Goal: Task Accomplishment & Management: Manage account settings

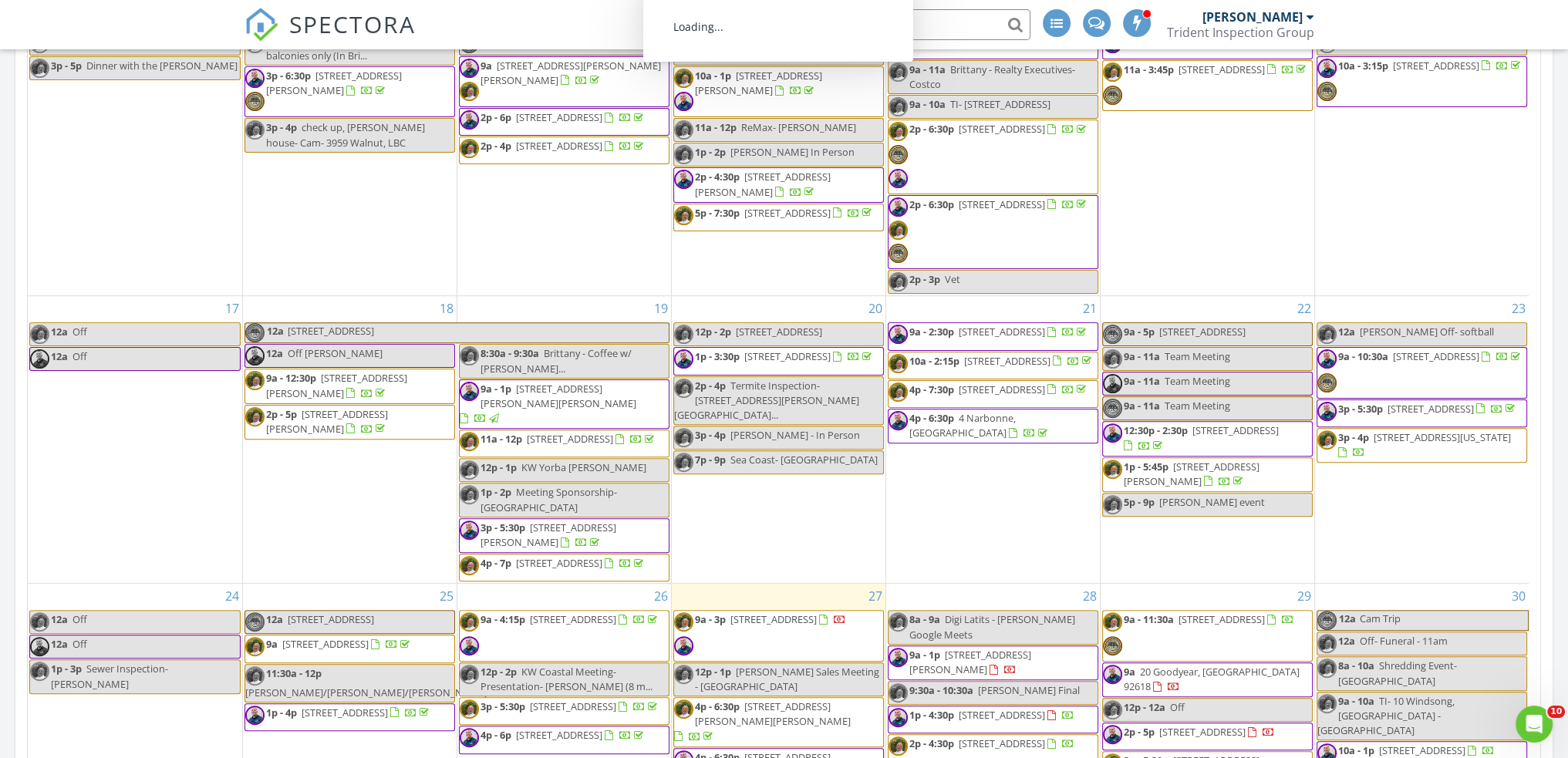
scroll to position [899, 0]
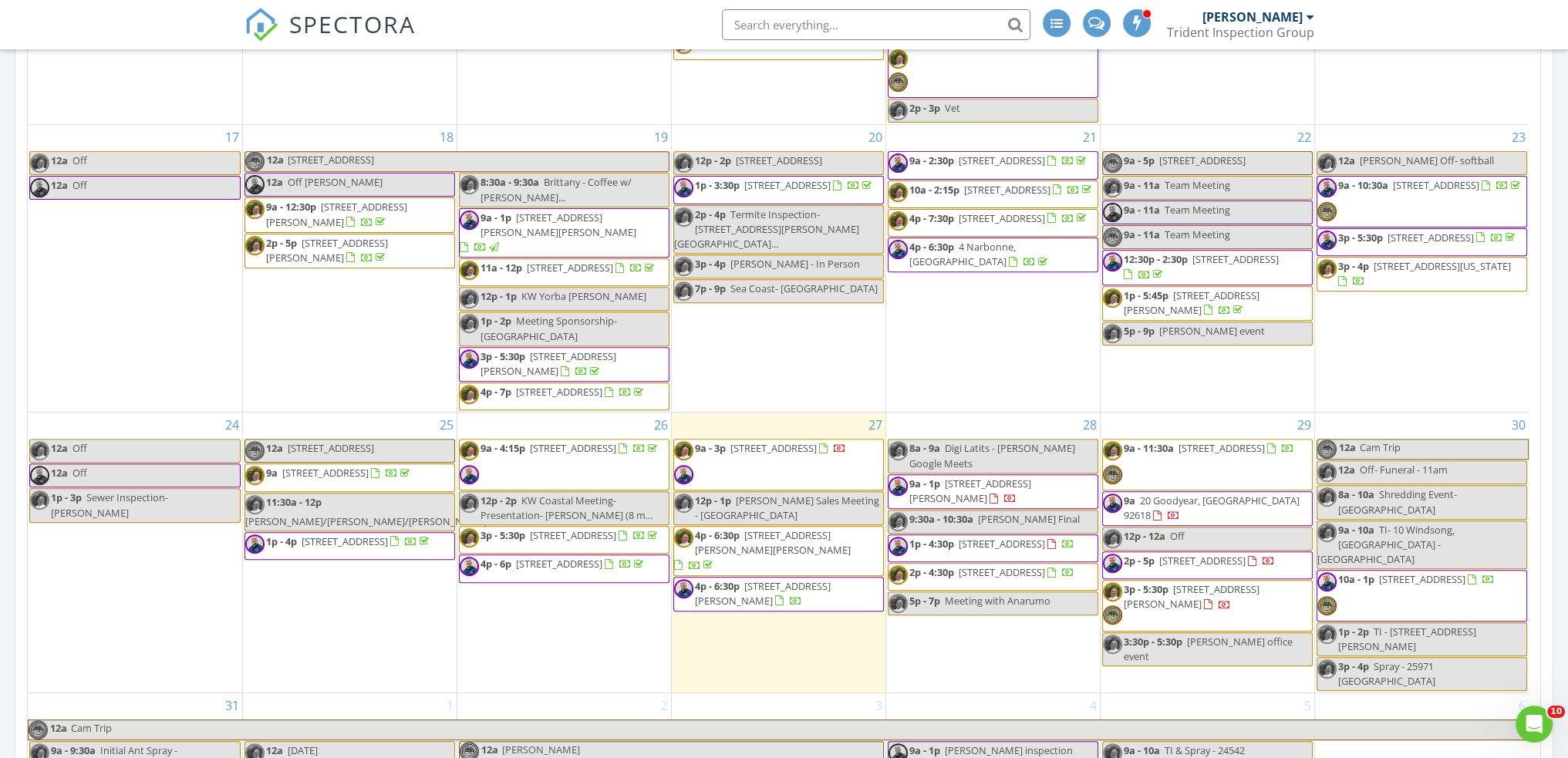
click at [633, 457] on div at bounding box center [639, 450] width 12 height 12
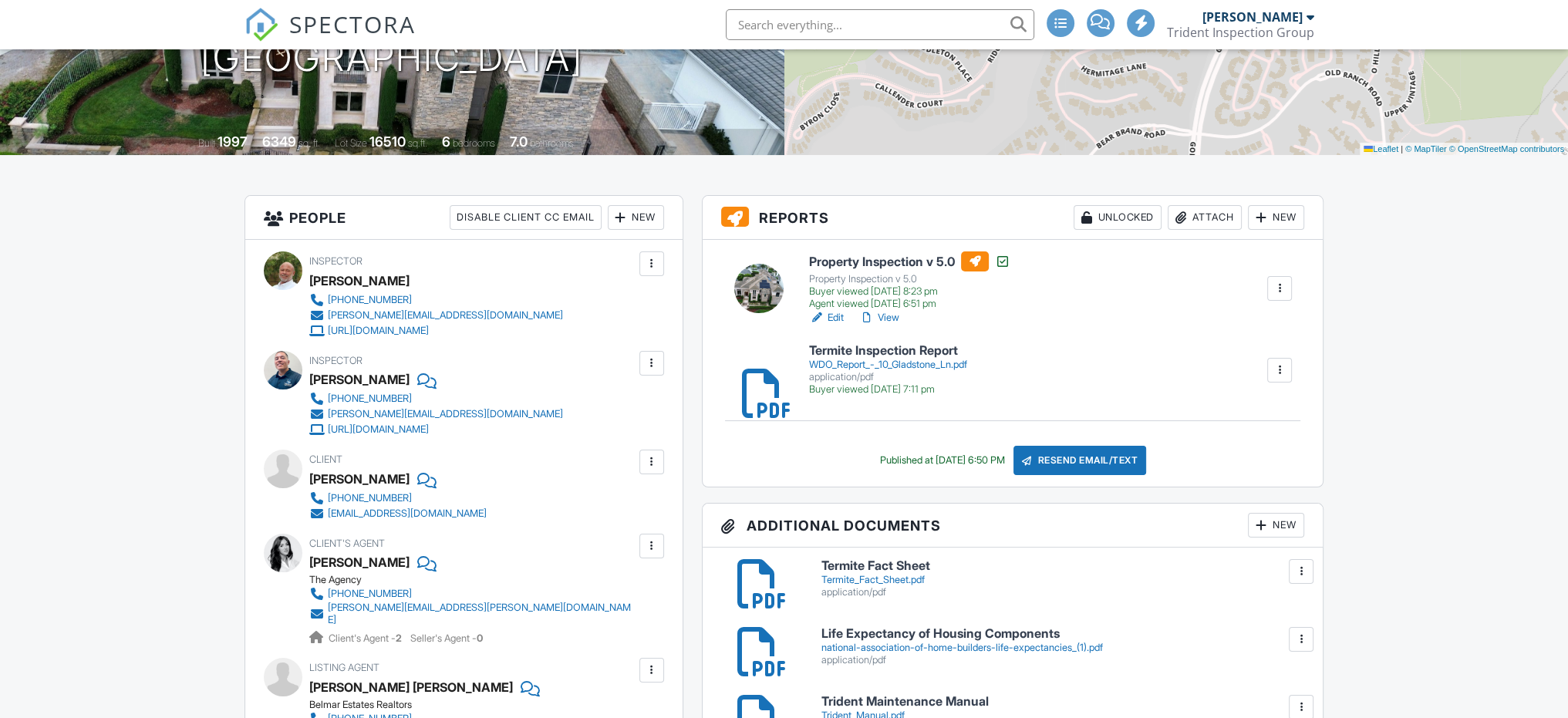
scroll to position [1028, 0]
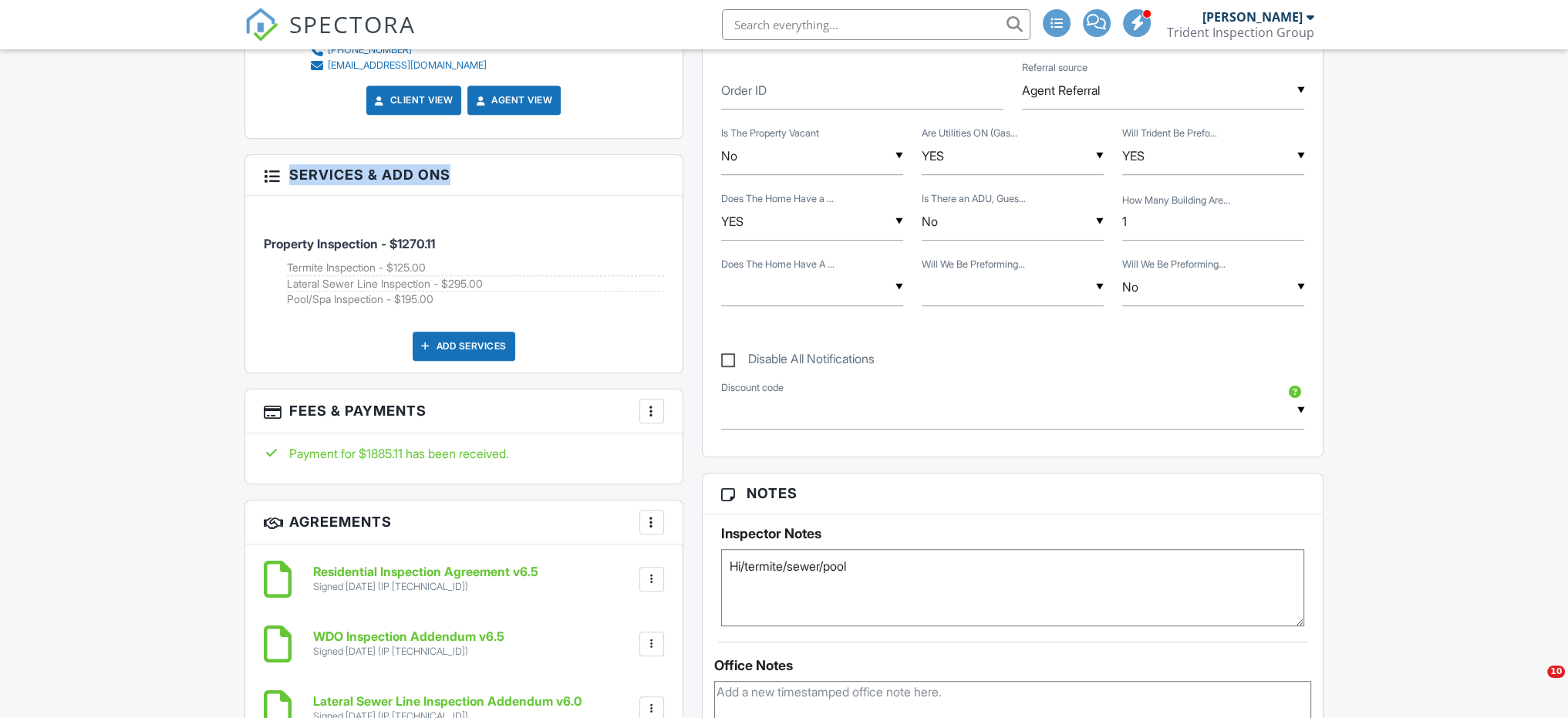
drag, startPoint x: 288, startPoint y: 164, endPoint x: 440, endPoint y: 161, distance: 152.0
click at [440, 161] on h3 "Services & Add ons" at bounding box center [464, 175] width 437 height 40
drag, startPoint x: 258, startPoint y: 232, endPoint x: 468, endPoint y: 226, distance: 210.1
click at [468, 226] on div "Property Inspection - $1270.11 Termite Inspection - $125.00 Lateral Sewer Line …" at bounding box center [464, 284] width 437 height 177
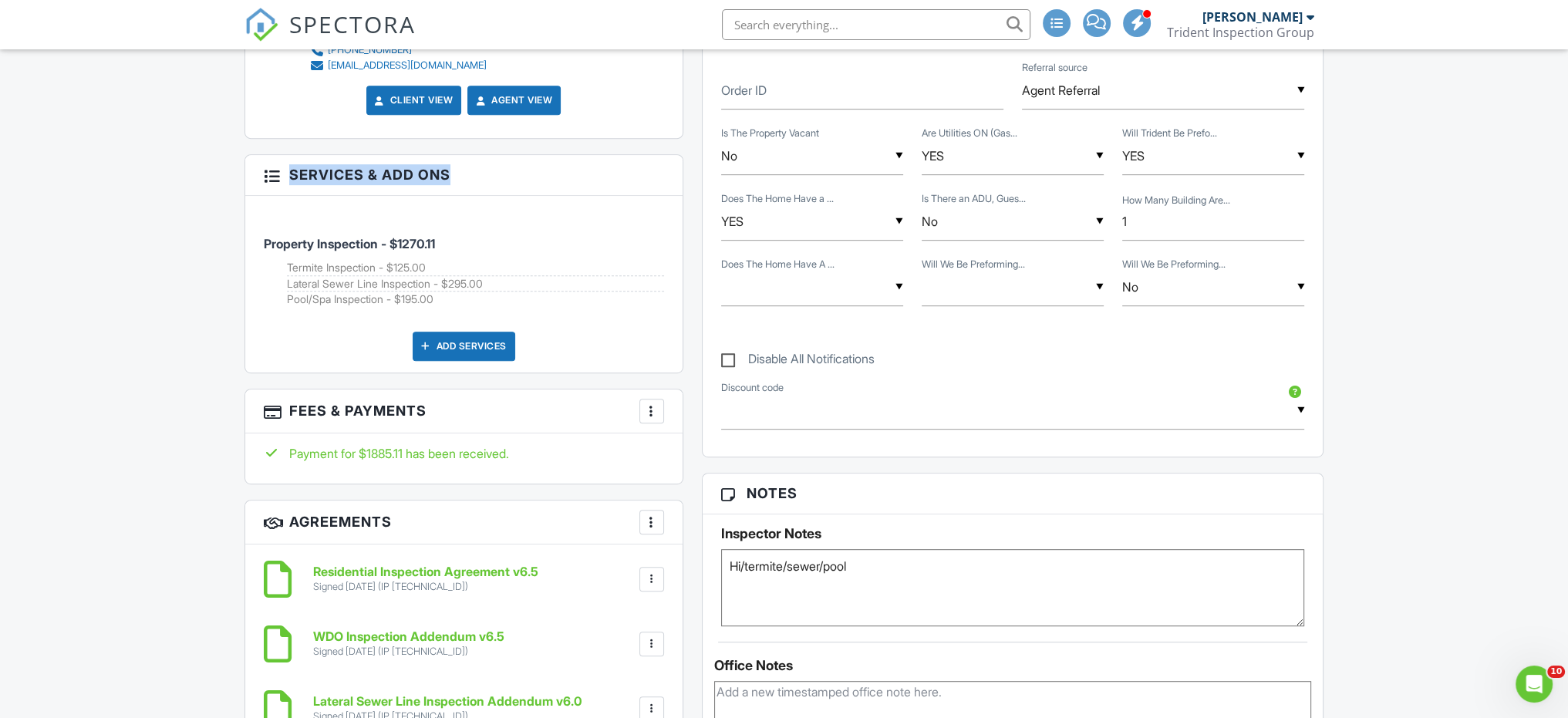
drag, startPoint x: 285, startPoint y: 252, endPoint x: 441, endPoint y: 252, distance: 156.0
click at [441, 252] on li "Property Inspection - $1270.11 Termite Inspection - $125.00 Lateral Sewer Line …" at bounding box center [464, 263] width 400 height 112
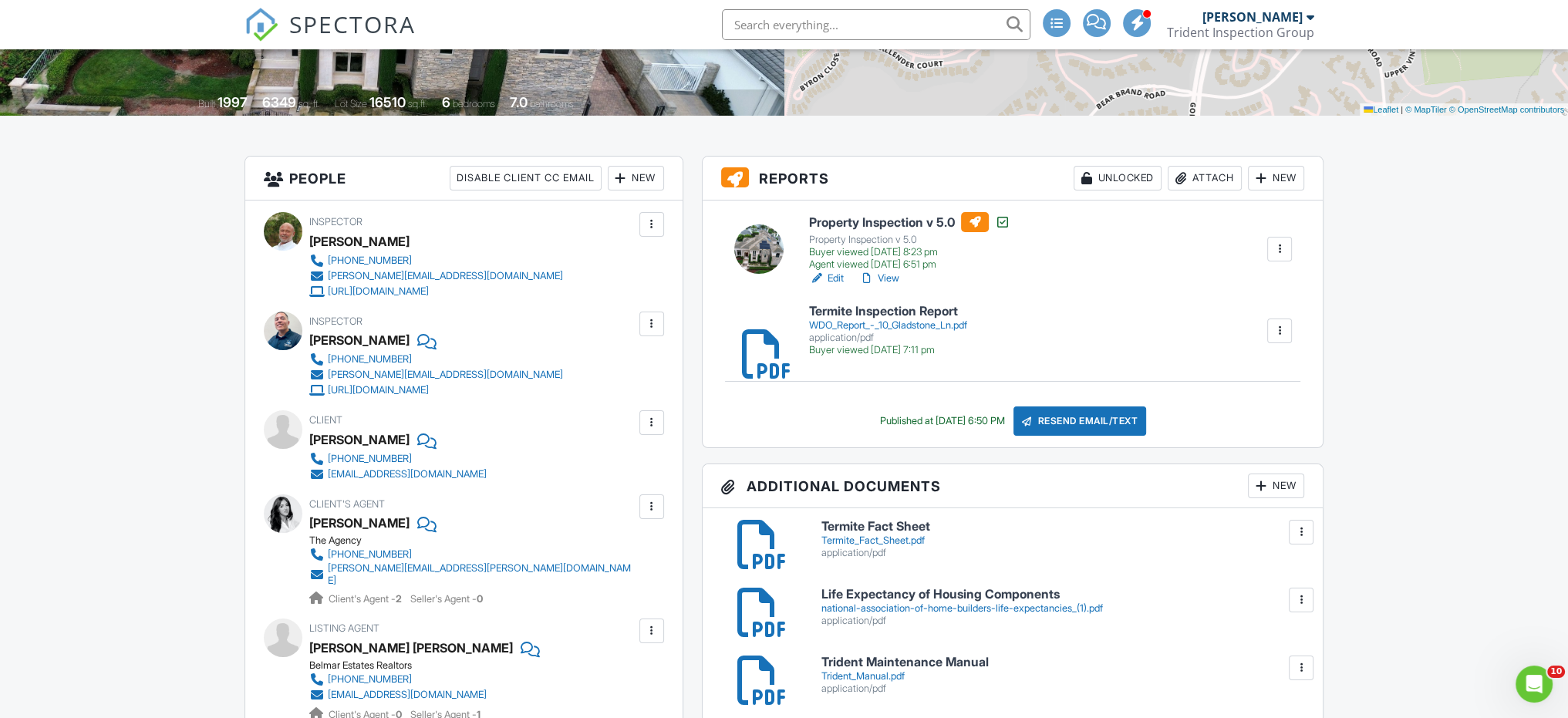
scroll to position [256, 0]
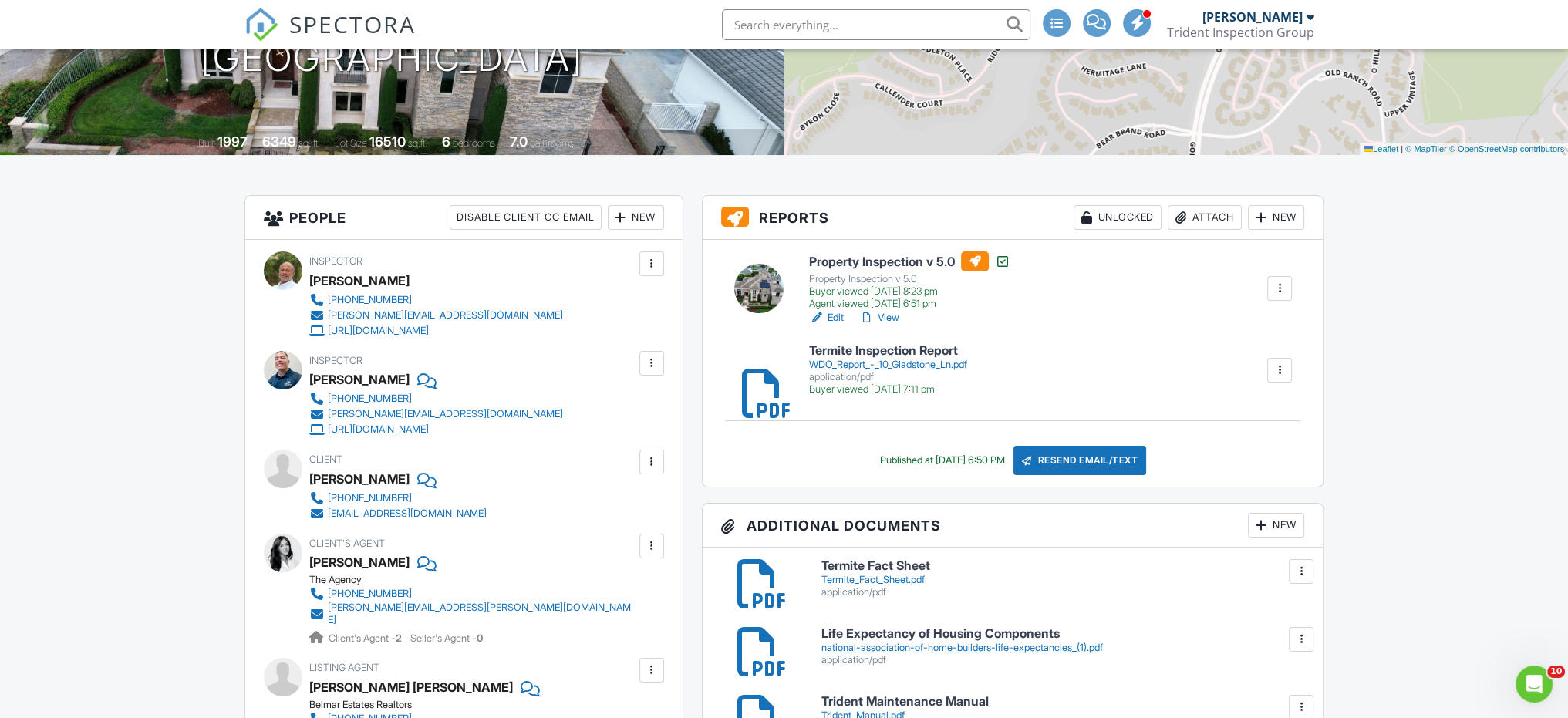
click at [895, 363] on div "WDO_Report_-_10_Gladstone_Ln.pdf" at bounding box center [888, 364] width 158 height 12
